Goal: Information Seeking & Learning: Learn about a topic

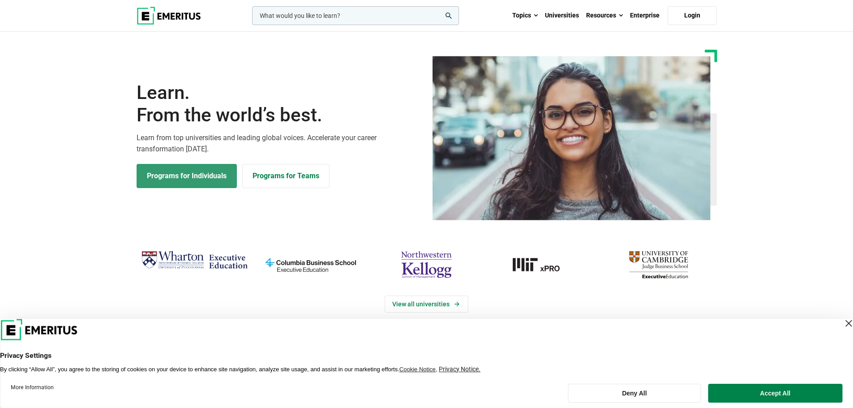
click at [198, 181] on link "Programs for Individuals" at bounding box center [186, 176] width 100 height 24
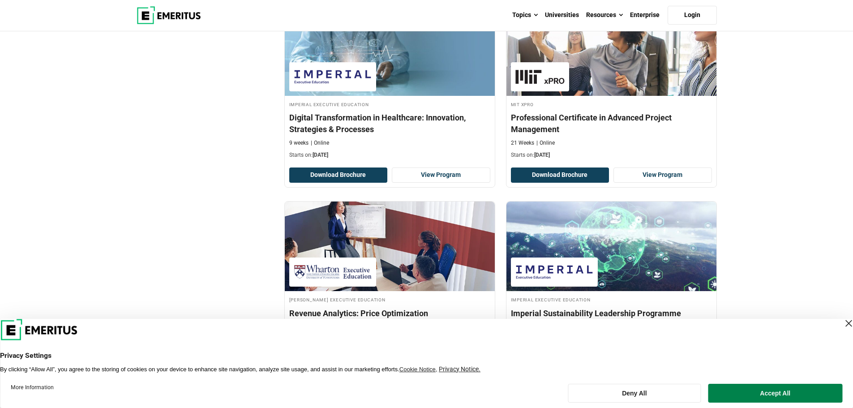
scroll to position [627, 0]
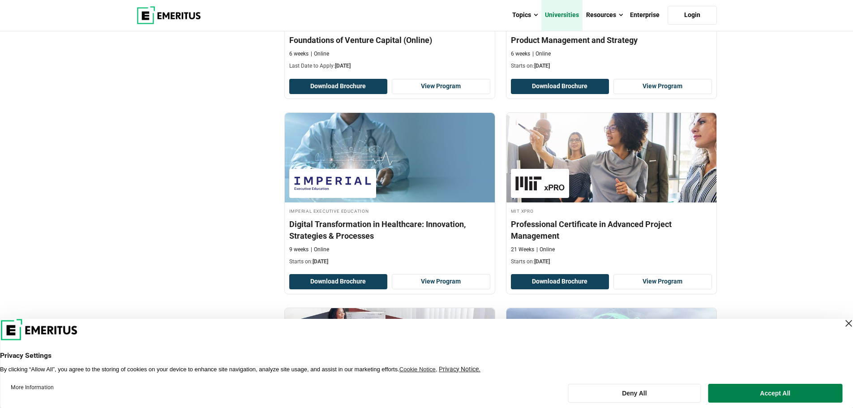
click at [553, 14] on link "Universities" at bounding box center [561, 15] width 41 height 31
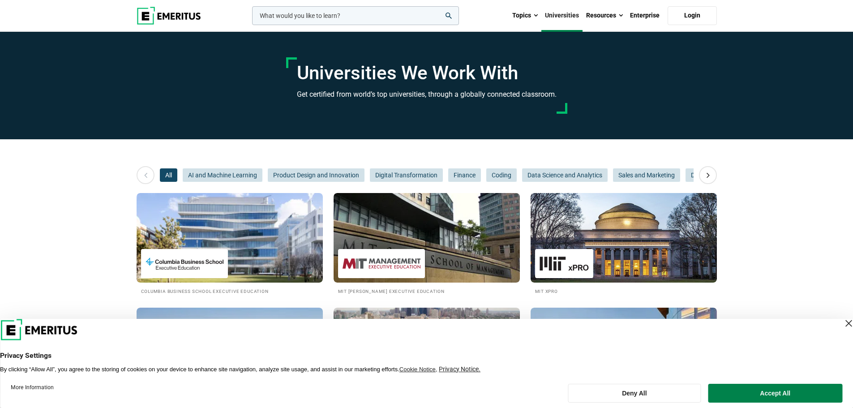
click at [341, 10] on input "woocommerce-product-search-field-0" at bounding box center [355, 15] width 207 height 19
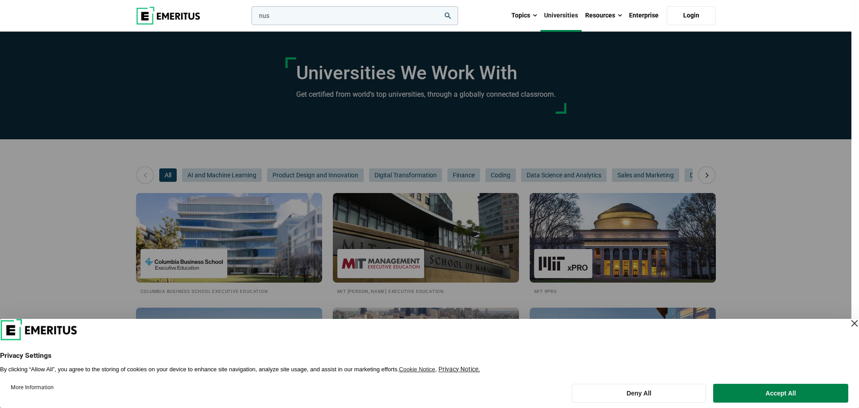
type input "nus"
click at [250, 18] on button "search" at bounding box center [250, 18] width 0 height 0
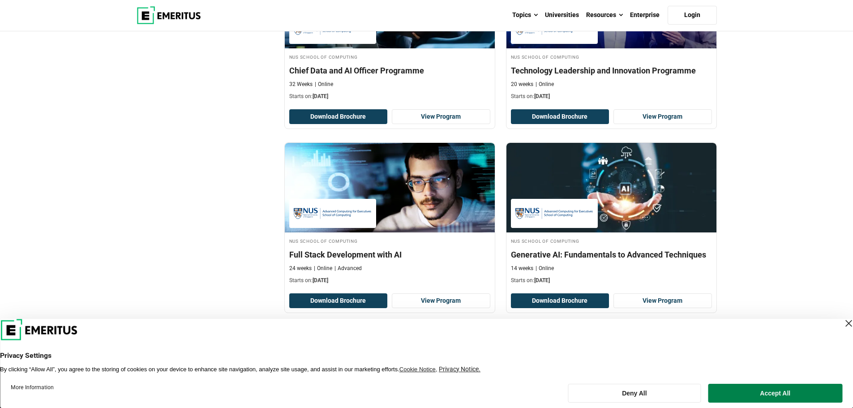
scroll to position [1432, 0]
